Goal: Navigation & Orientation: Find specific page/section

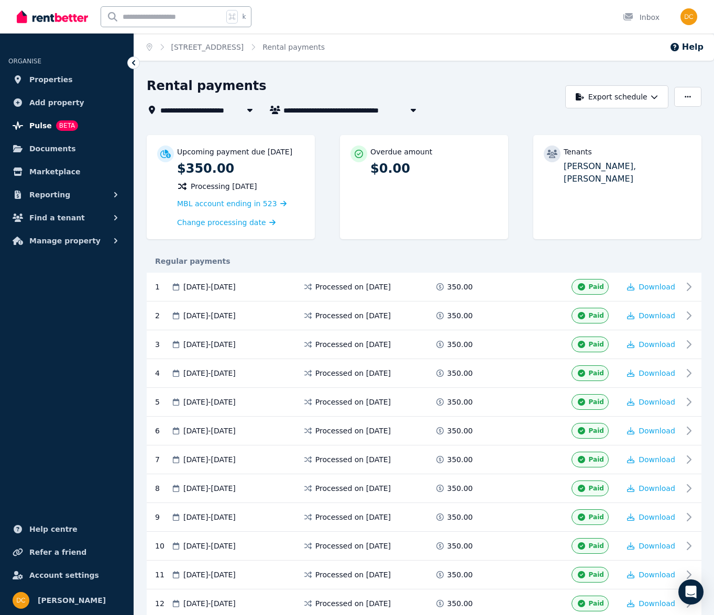
click at [41, 128] on span "Pulse" at bounding box center [40, 125] width 23 height 13
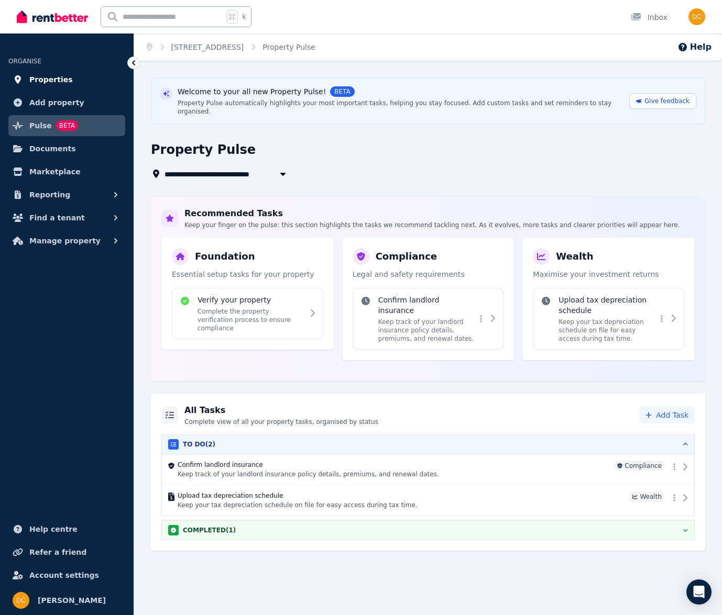
click at [36, 82] on span "Properties" at bounding box center [50, 79] width 43 height 13
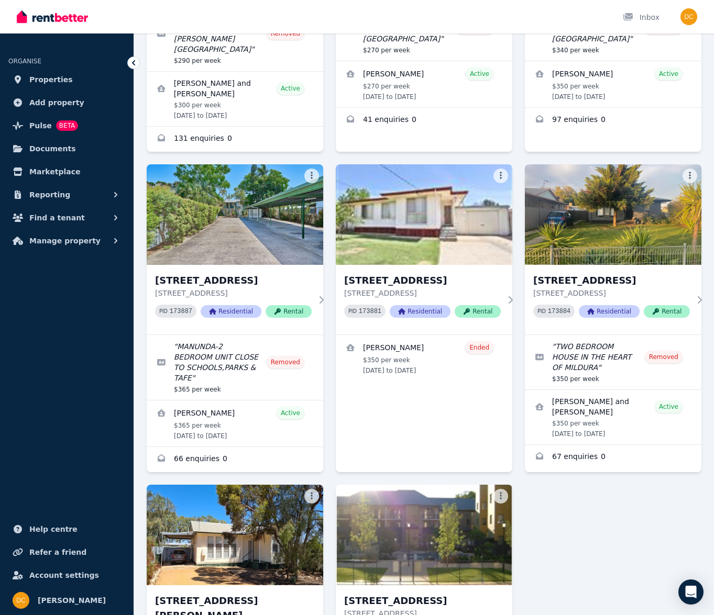
scroll to position [277, 0]
